Goal: Transaction & Acquisition: Book appointment/travel/reservation

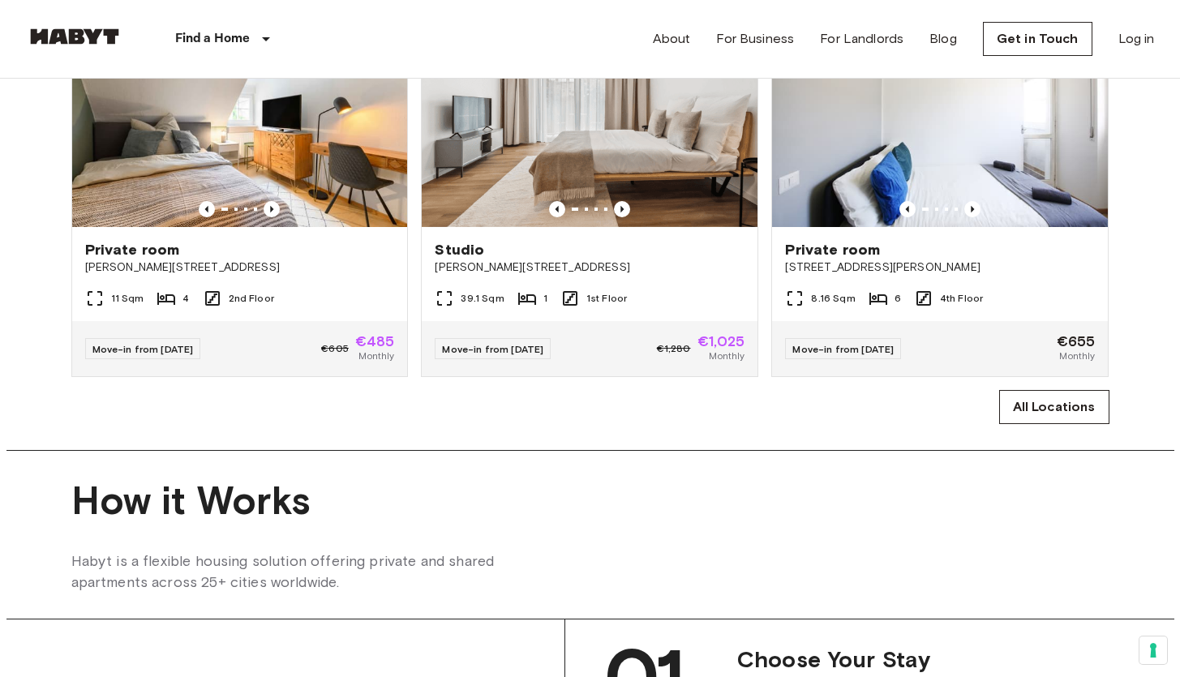
scroll to position [1085, 0]
click at [1042, 425] on link "All Locations" at bounding box center [1054, 408] width 110 height 34
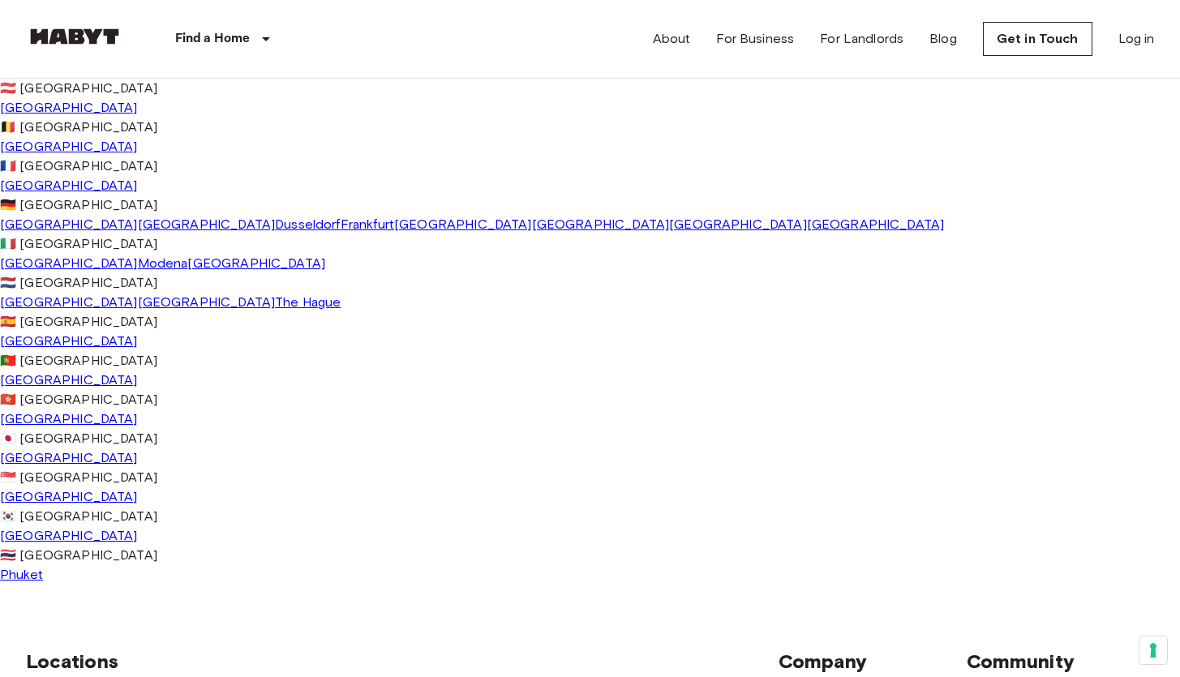
click at [48, 193] on link "[GEOGRAPHIC_DATA]" at bounding box center [69, 185] width 138 height 15
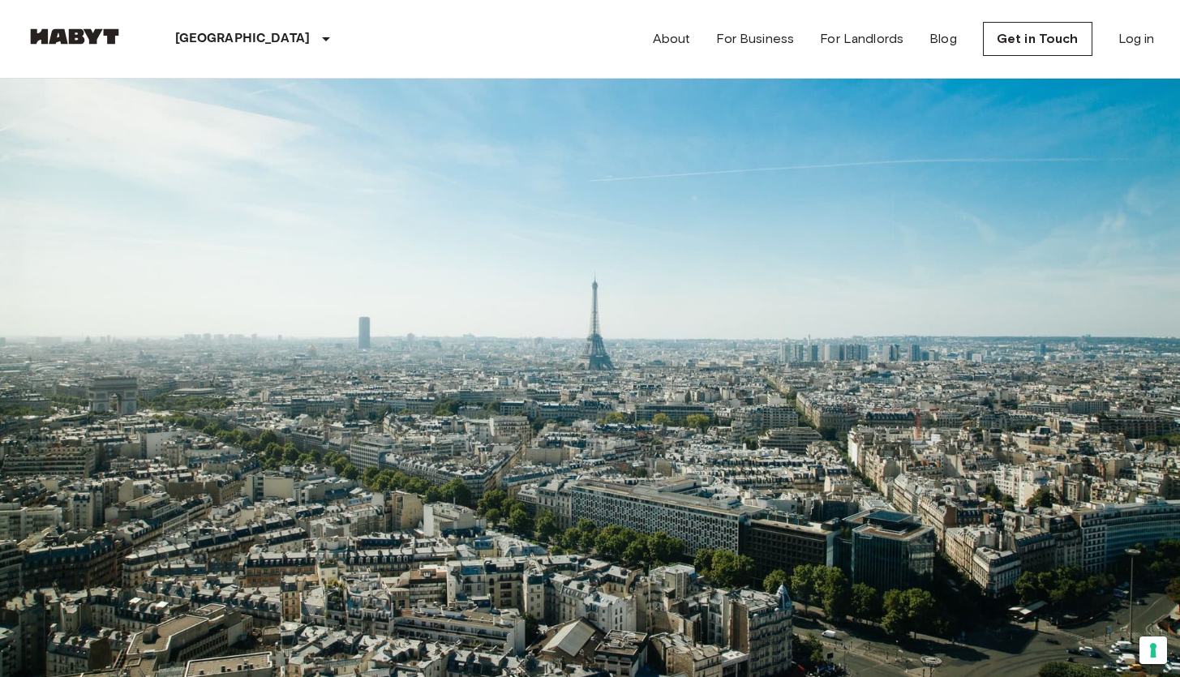
click at [201, 237] on input "Max price" at bounding box center [113, 253] width 175 height 32
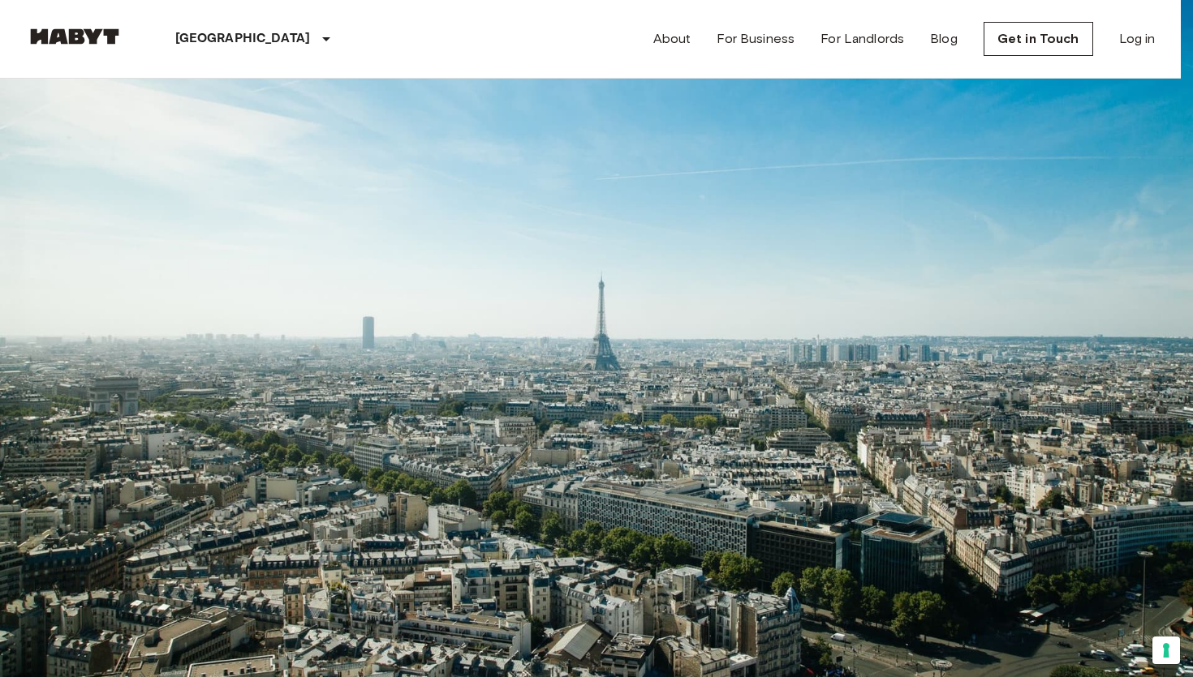
type input "******"
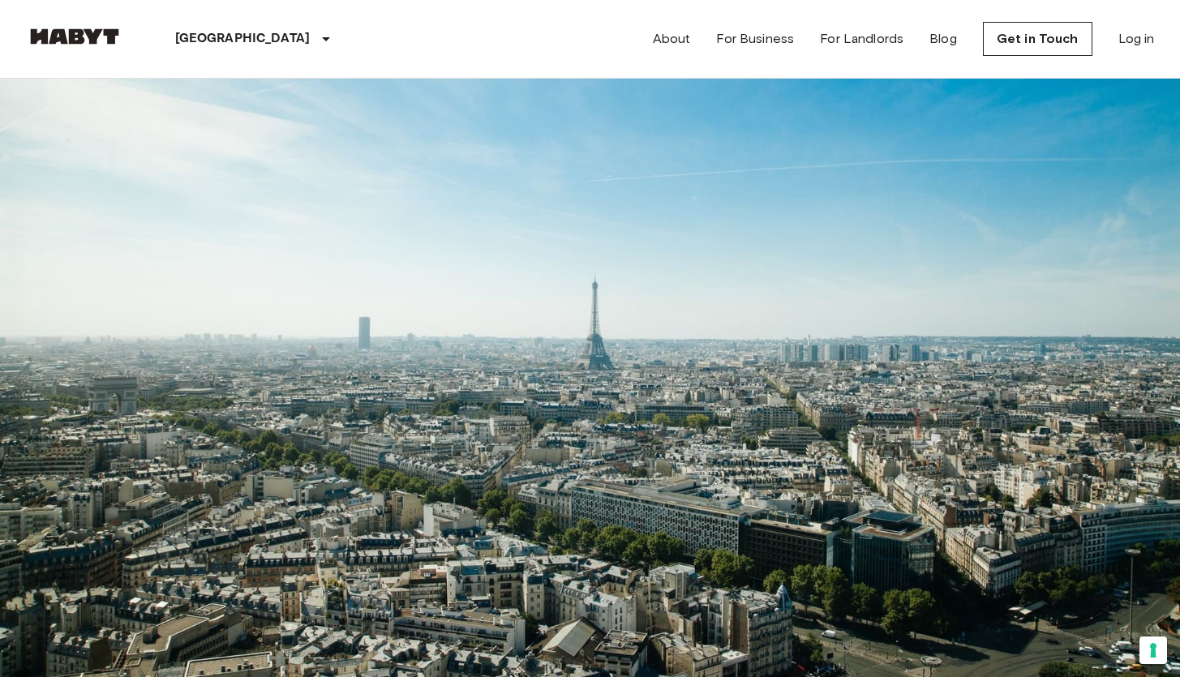
scroll to position [288, 0]
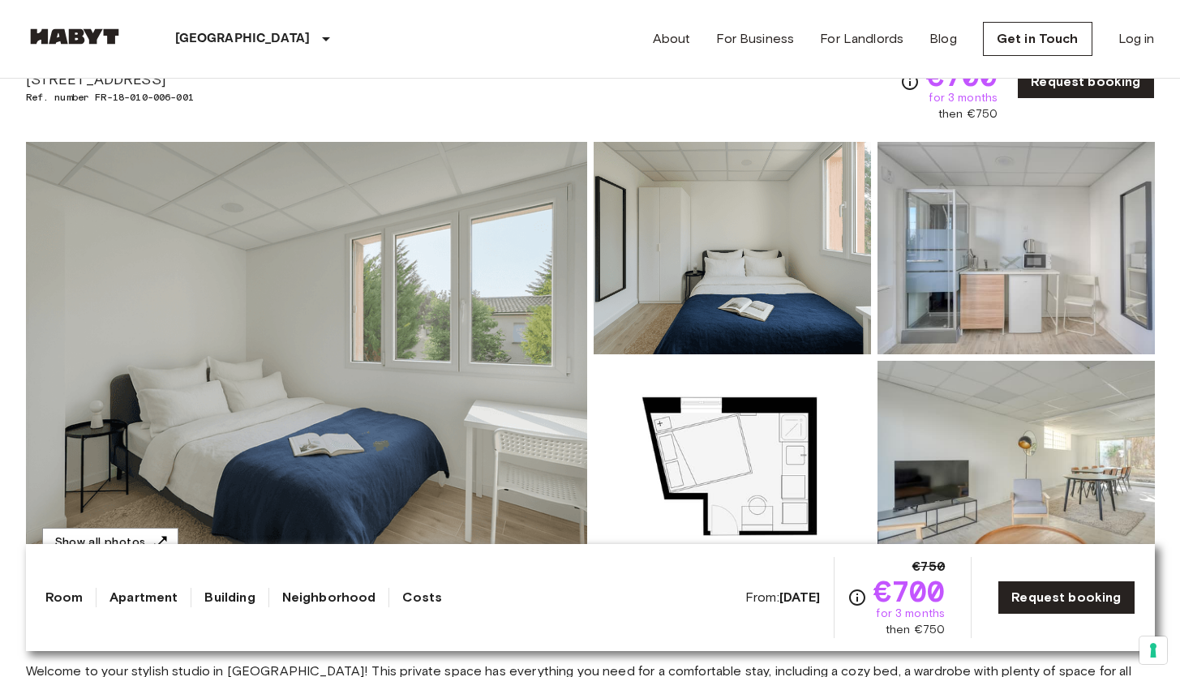
scroll to position [125, 0]
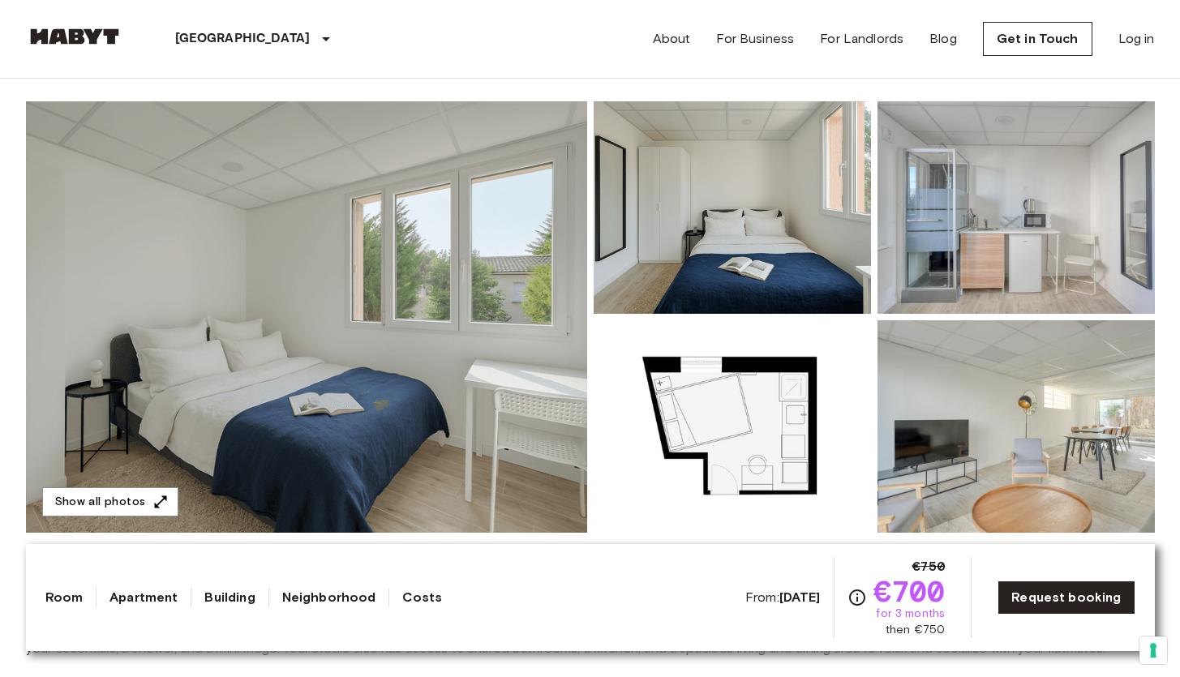
click at [1003, 188] on img at bounding box center [1016, 207] width 277 height 213
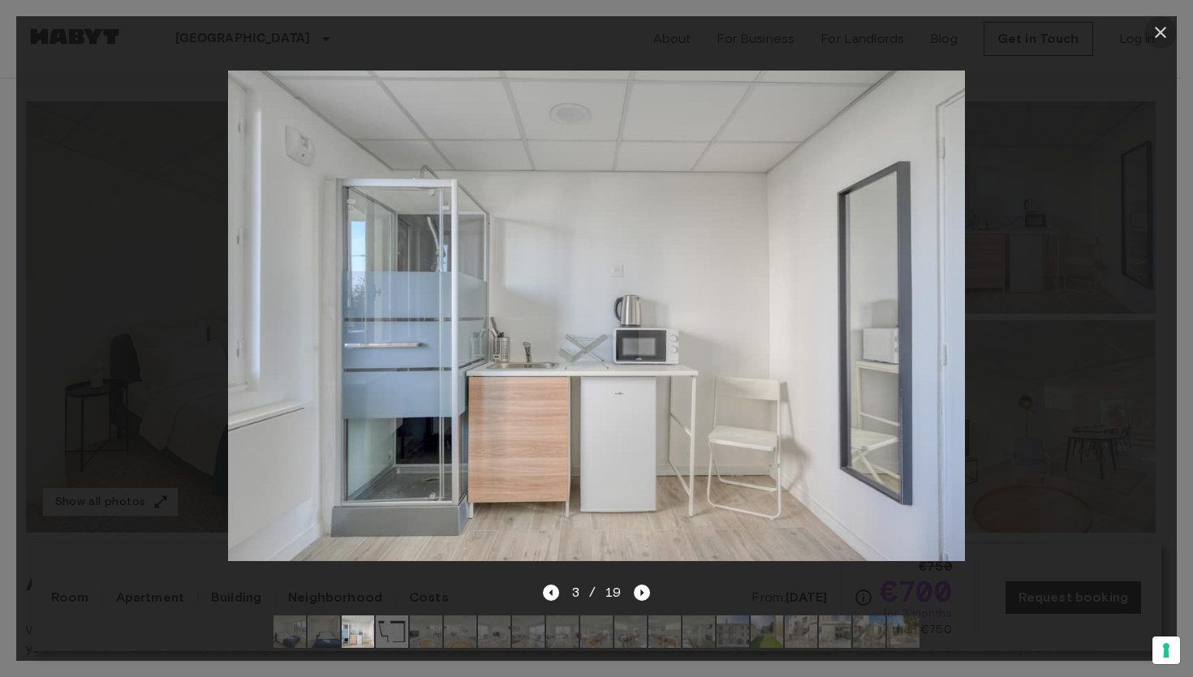
click at [1152, 25] on icon "button" at bounding box center [1159, 32] width 19 height 19
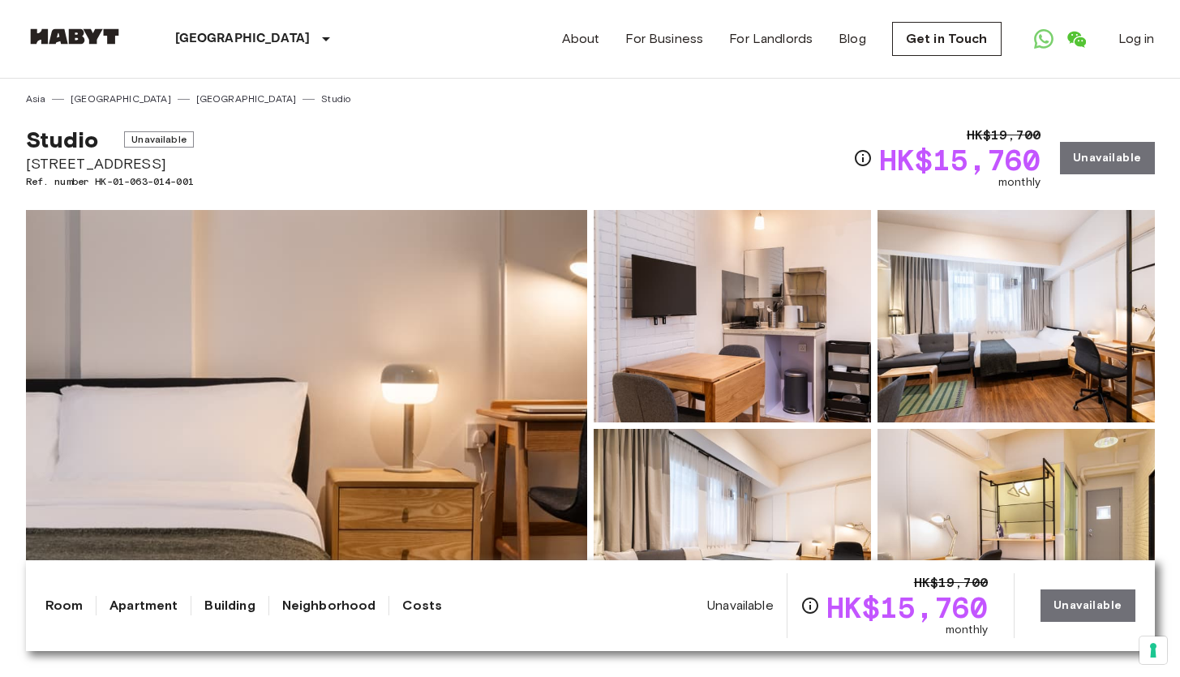
click at [141, 166] on span "[STREET_ADDRESS]" at bounding box center [110, 163] width 168 height 21
click at [321, 100] on link "Studio" at bounding box center [335, 99] width 29 height 15
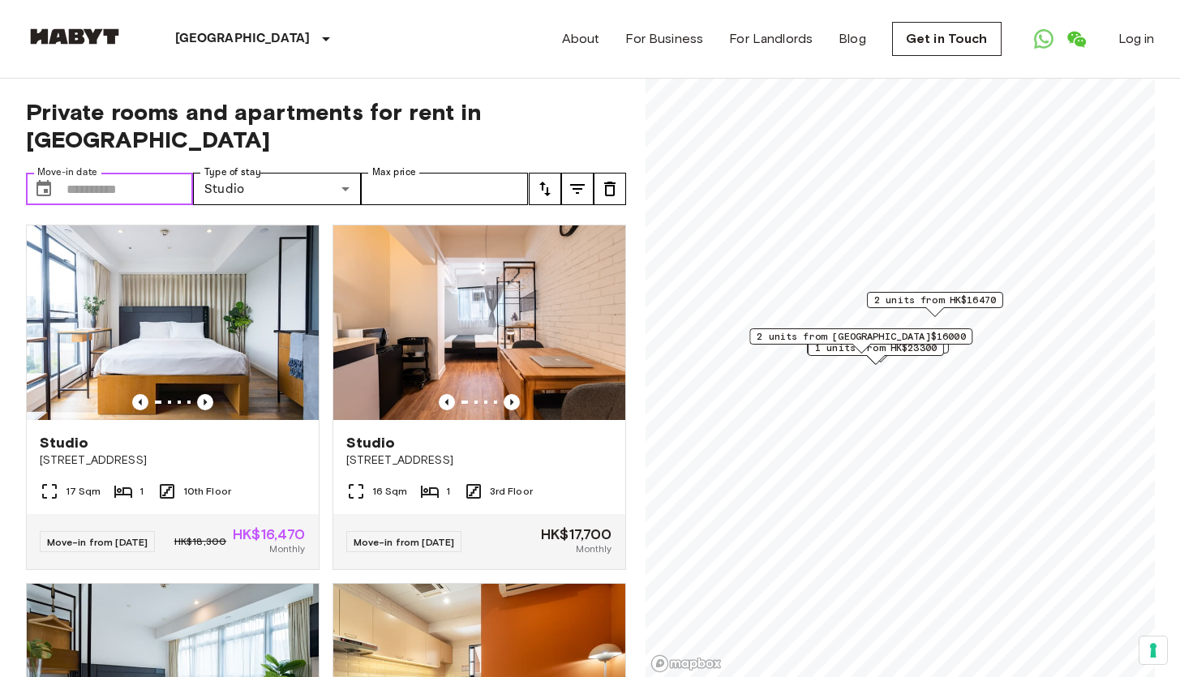
click at [110, 173] on input "Move-in date" at bounding box center [130, 189] width 127 height 32
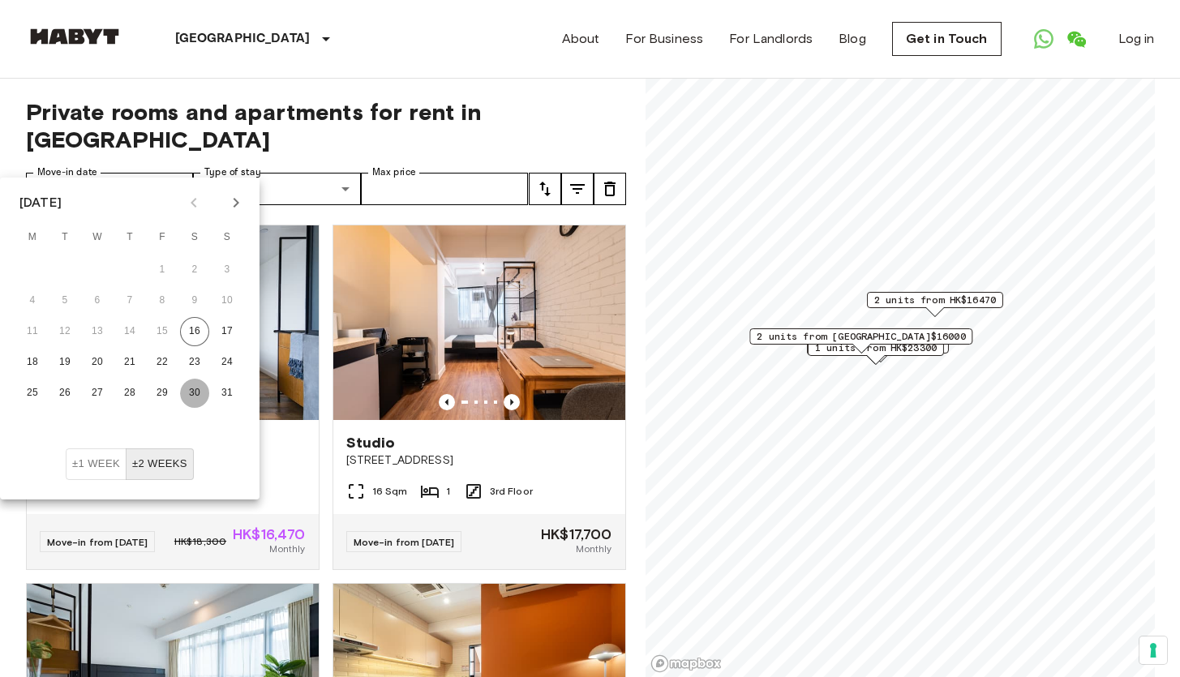
click at [188, 396] on button "30" at bounding box center [194, 393] width 29 height 29
type input "**********"
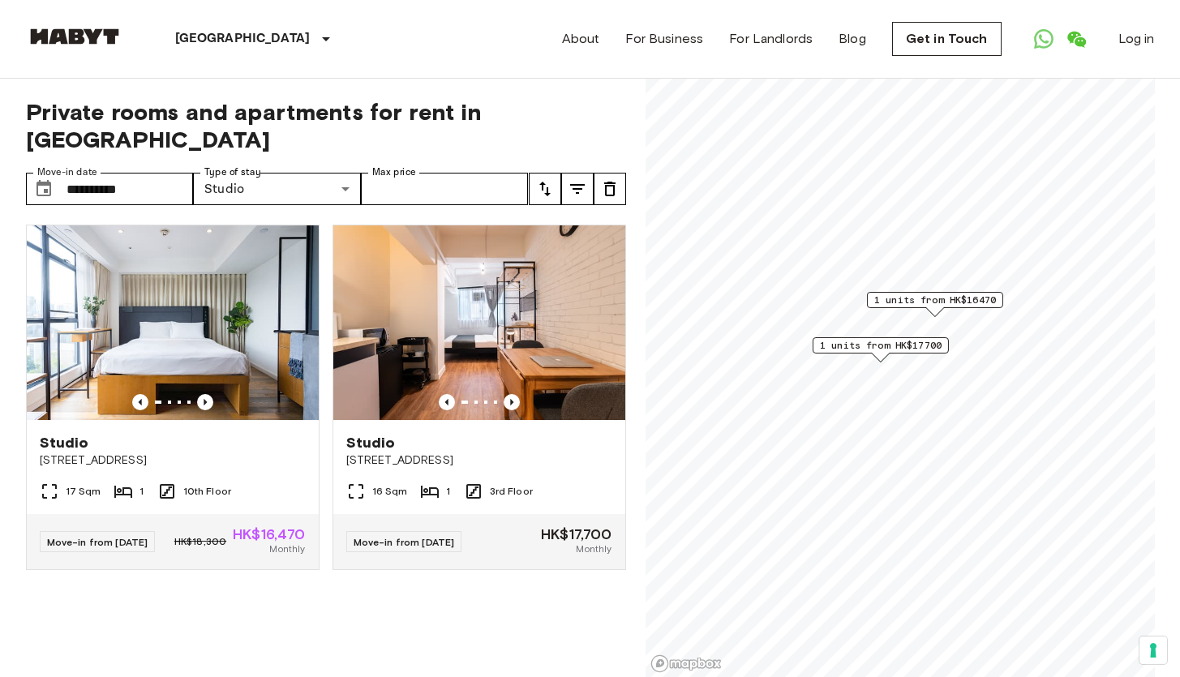
click at [432, 628] on div at bounding box center [319, 624] width 613 height 32
click at [486, 263] on img at bounding box center [479, 323] width 292 height 195
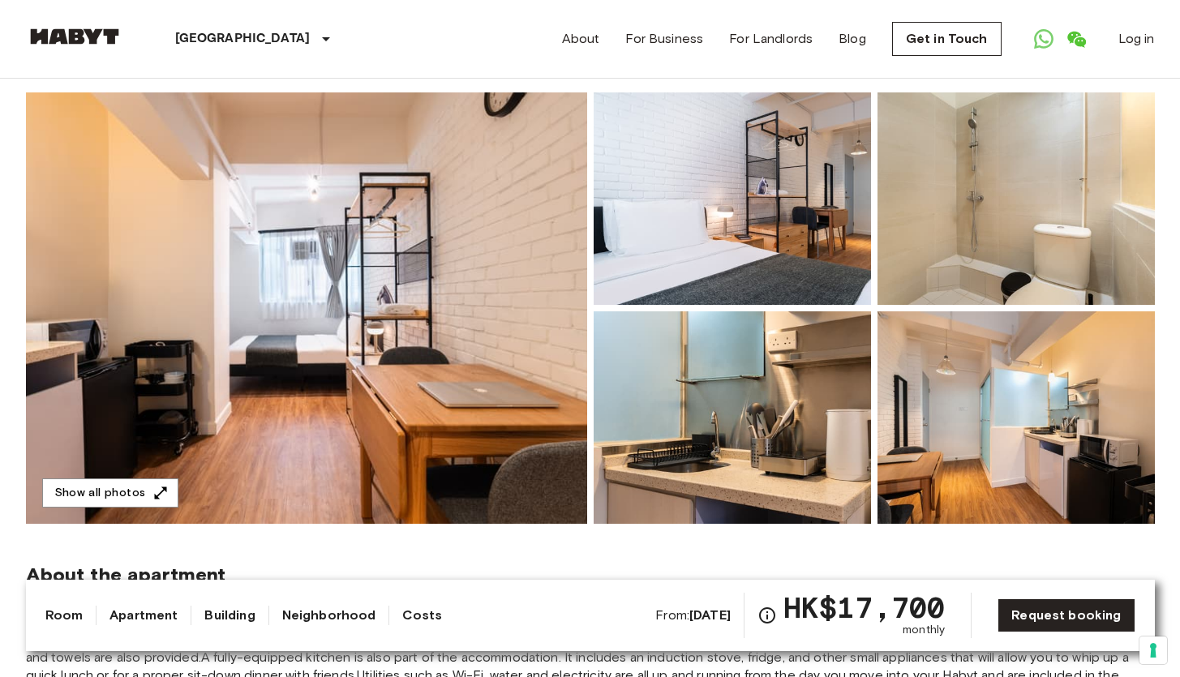
scroll to position [129, 0]
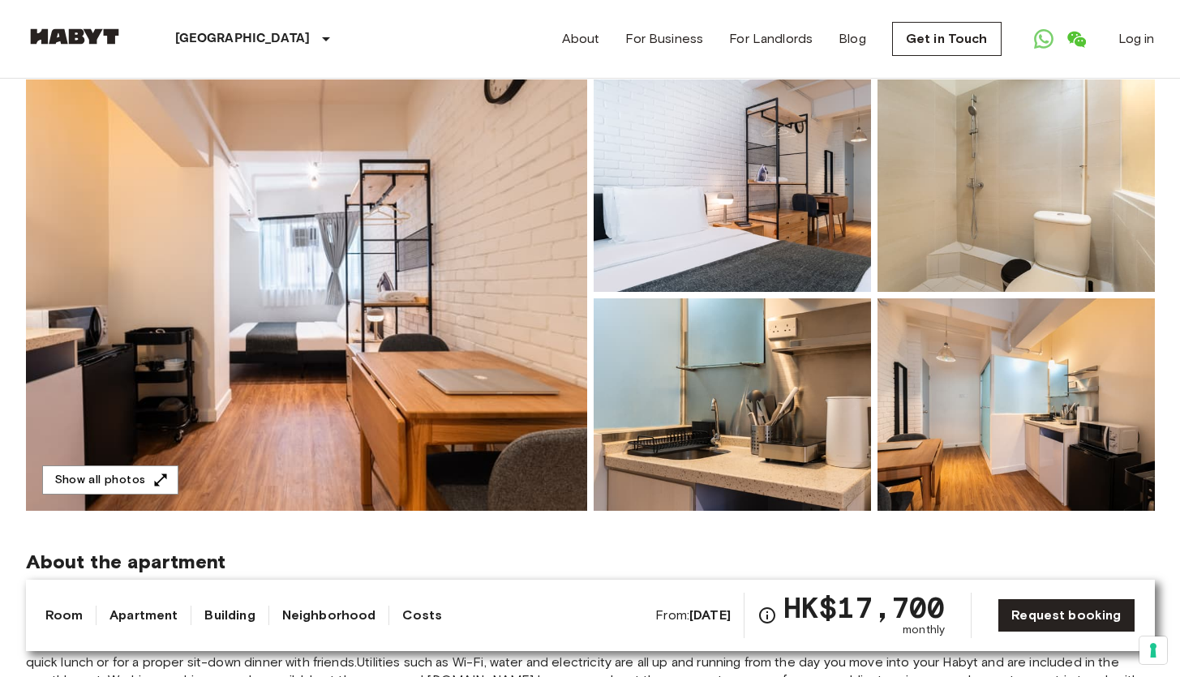
click at [1056, 370] on img at bounding box center [1016, 405] width 277 height 213
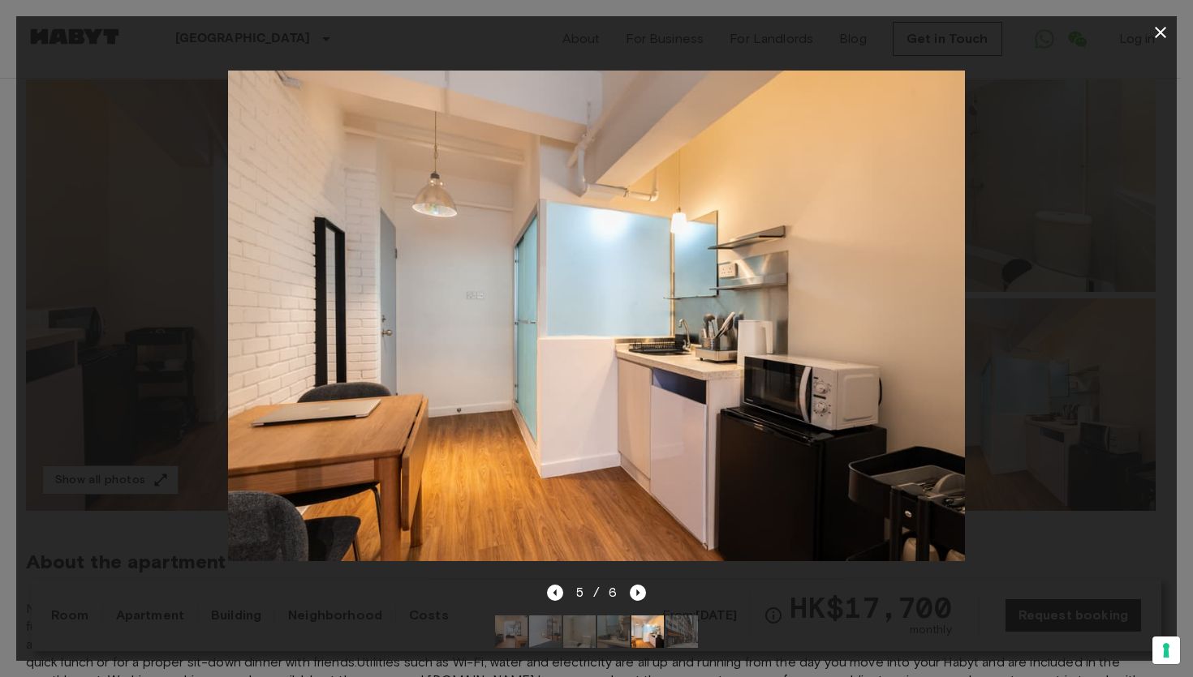
click at [1156, 27] on icon "button" at bounding box center [1159, 32] width 19 height 19
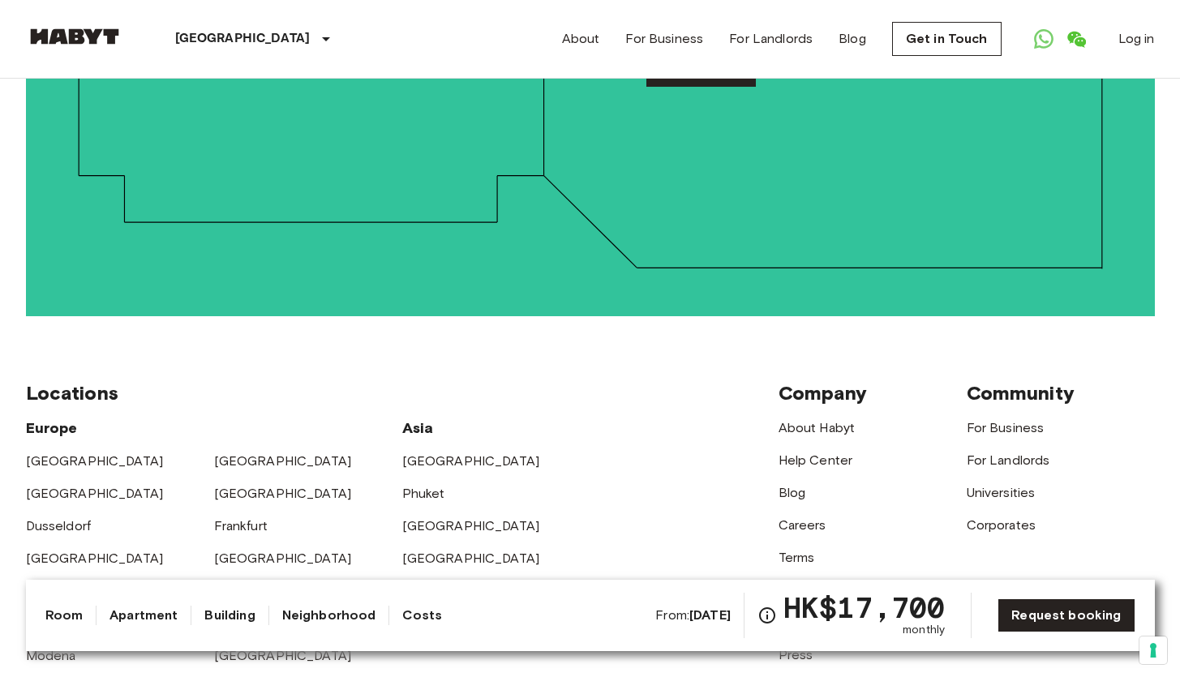
scroll to position [3999, 0]
